Goal: Navigation & Orientation: Find specific page/section

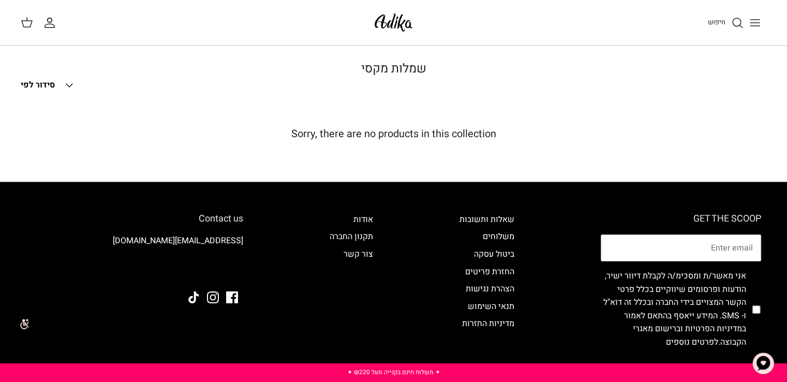
click at [753, 23] on icon "Toggle menu" at bounding box center [755, 23] width 12 height 12
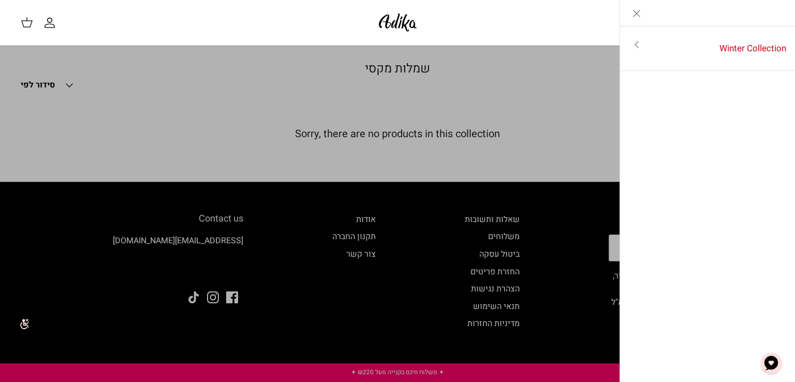
click at [633, 12] on icon "Close" at bounding box center [636, 13] width 12 height 12
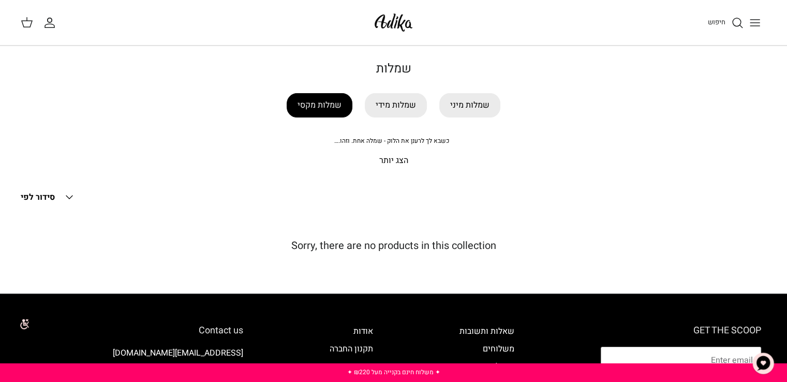
click at [313, 106] on link "שמלות מקסי" at bounding box center [320, 105] width 66 height 24
